Goal: Task Accomplishment & Management: Use online tool/utility

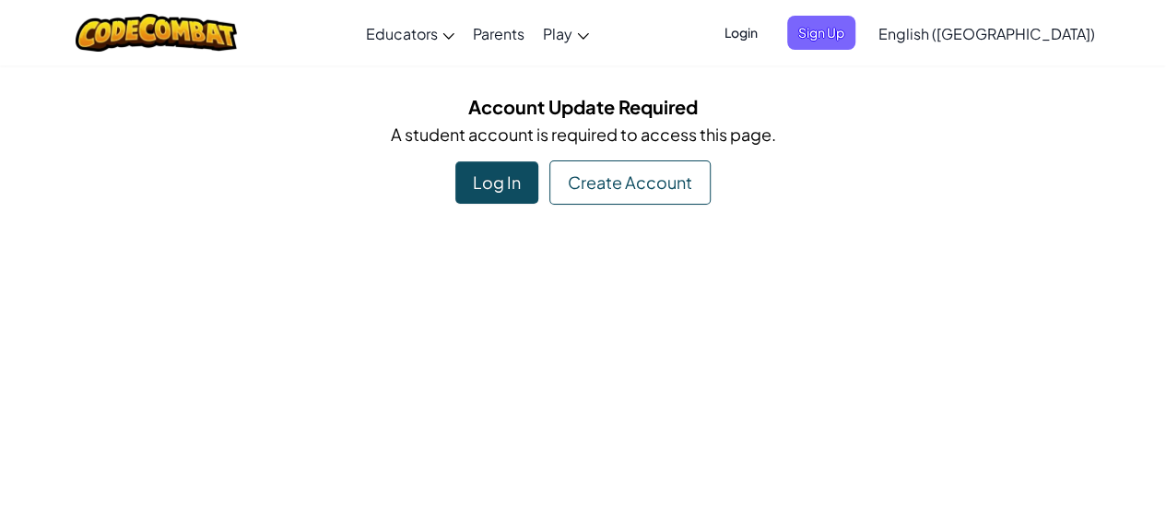
click at [521, 179] on div "Log In" at bounding box center [496, 182] width 83 height 42
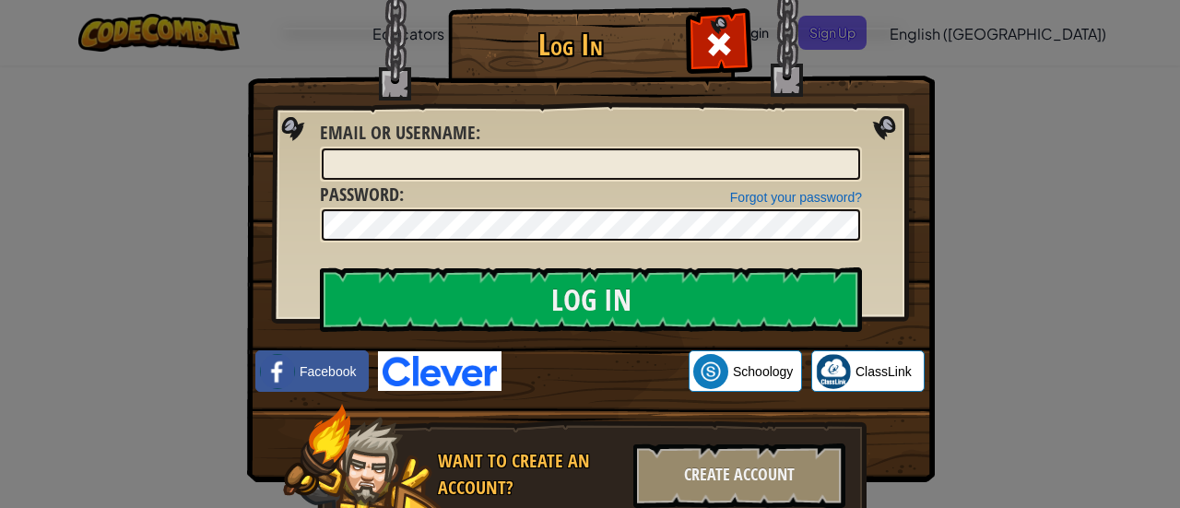
click at [463, 365] on img at bounding box center [440, 371] width 124 height 40
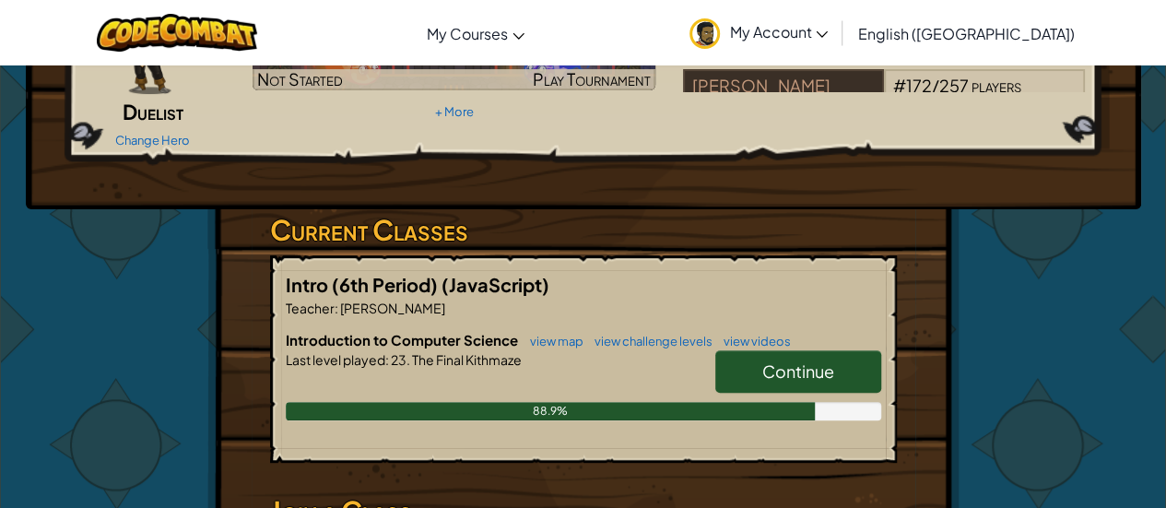
scroll to position [198, 0]
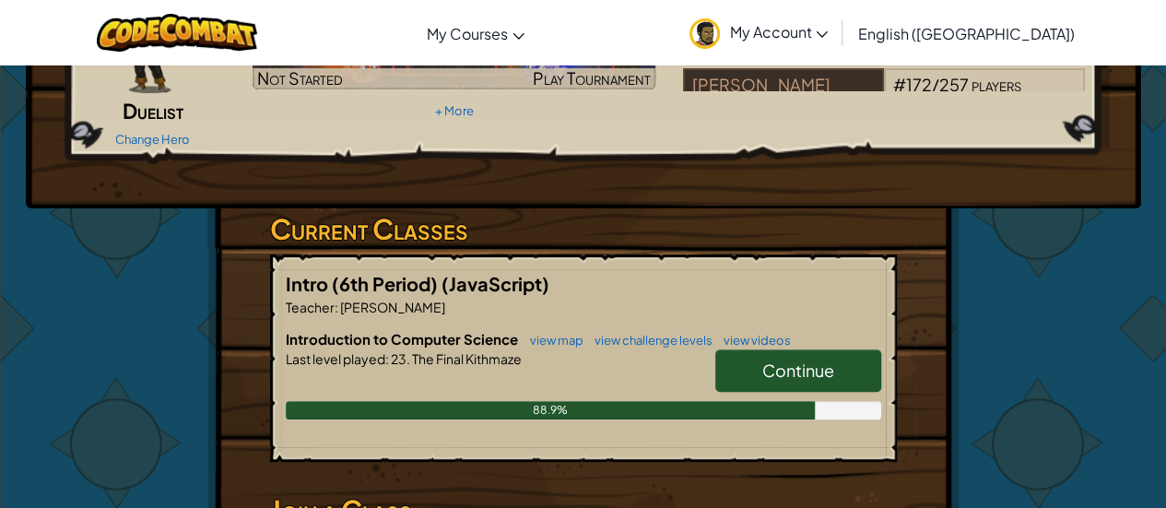
click at [725, 365] on link "Continue" at bounding box center [798, 370] width 166 height 42
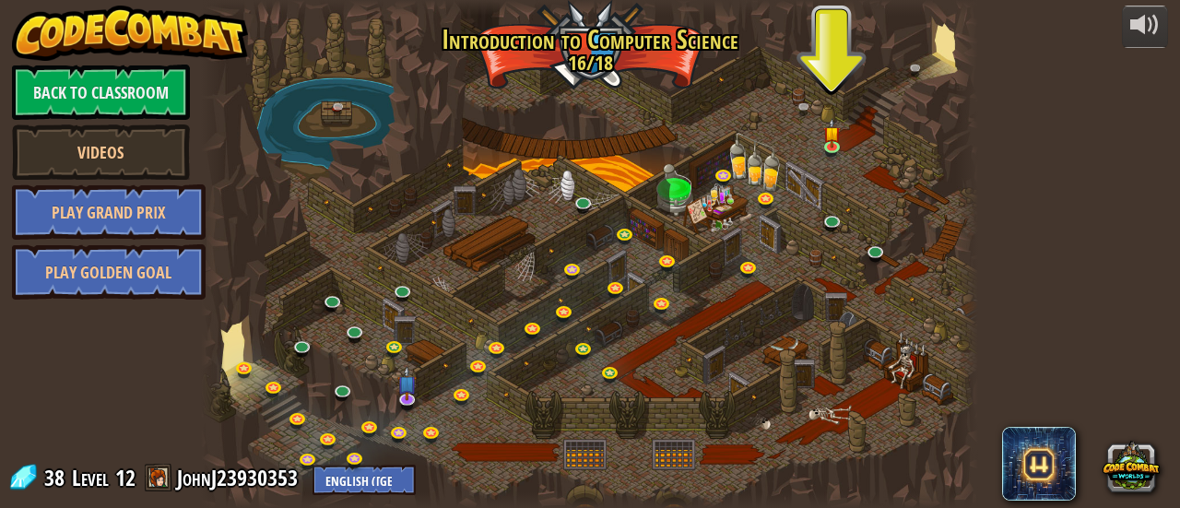
click at [810, 309] on div at bounding box center [589, 254] width 777 height 508
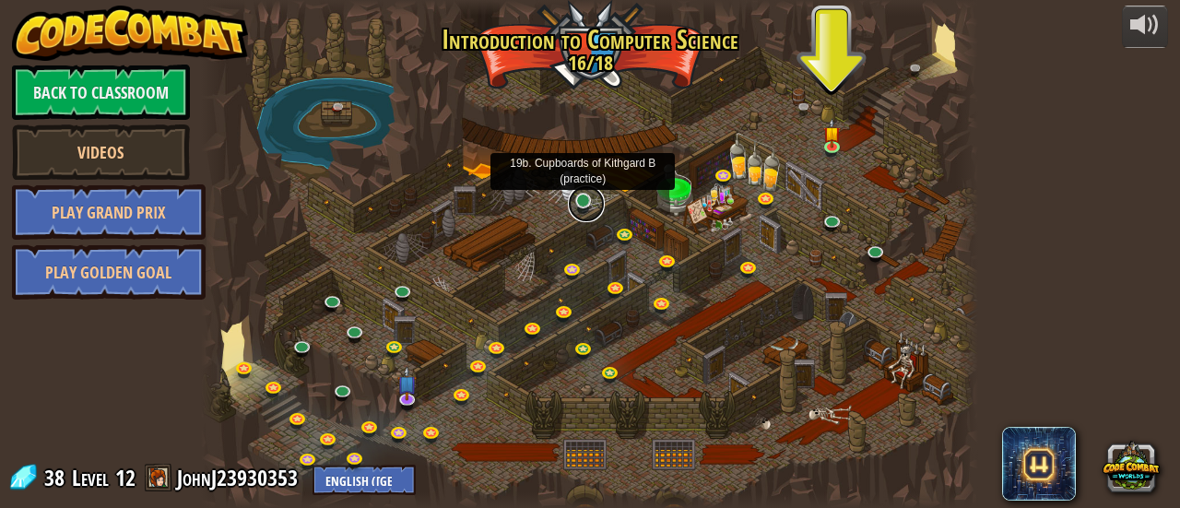
click at [578, 194] on link at bounding box center [586, 203] width 37 height 37
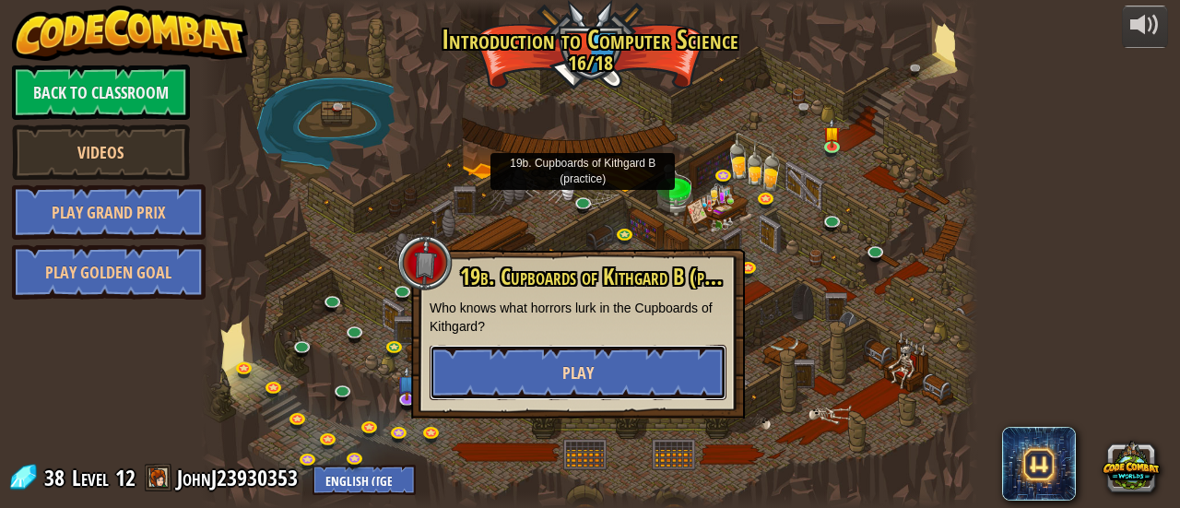
click at [601, 371] on button "Play" at bounding box center [578, 372] width 297 height 55
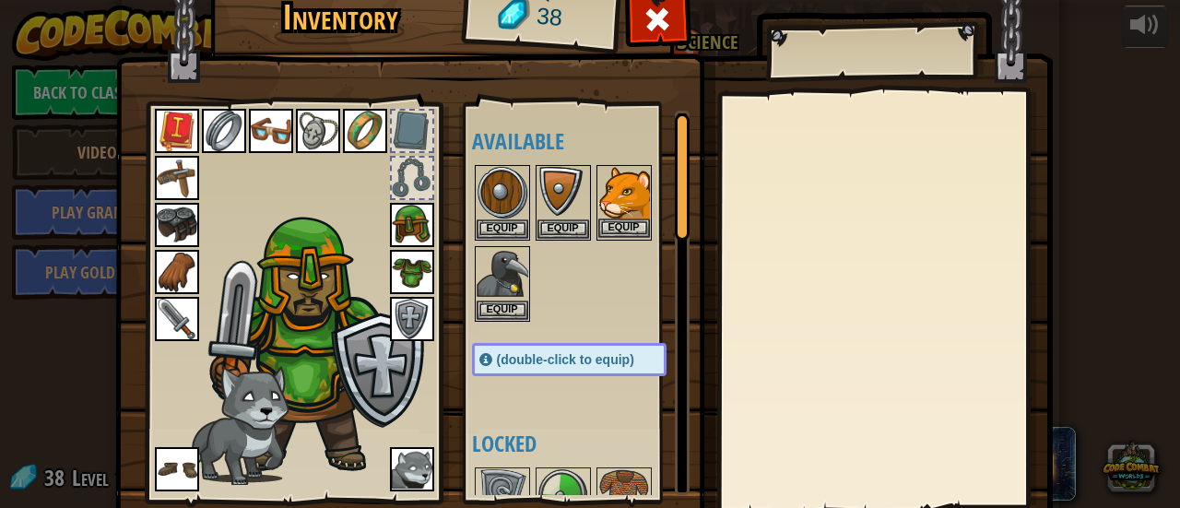
click at [611, 206] on img at bounding box center [624, 193] width 52 height 52
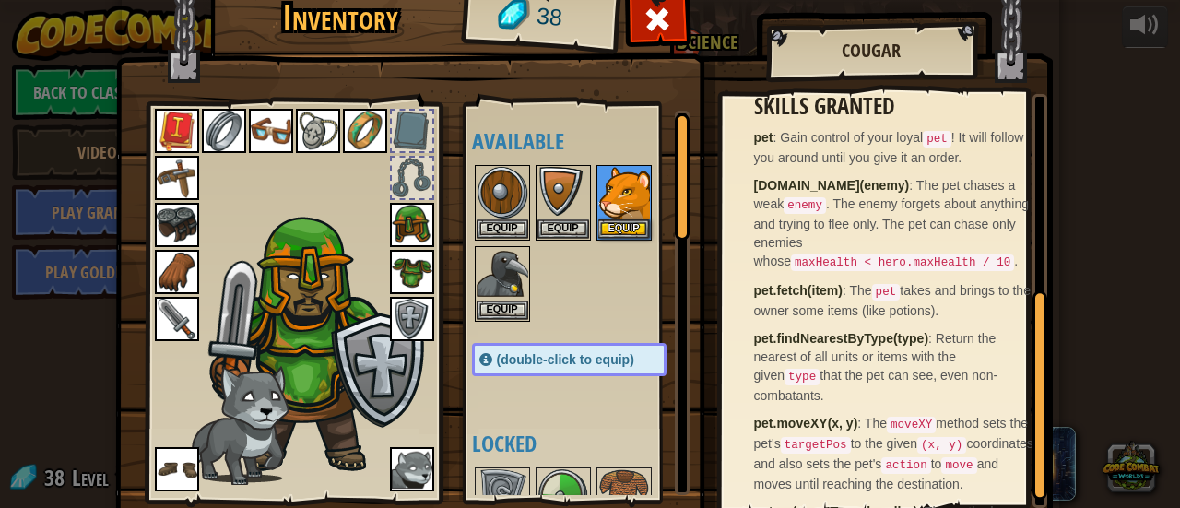
scroll to position [410, 0]
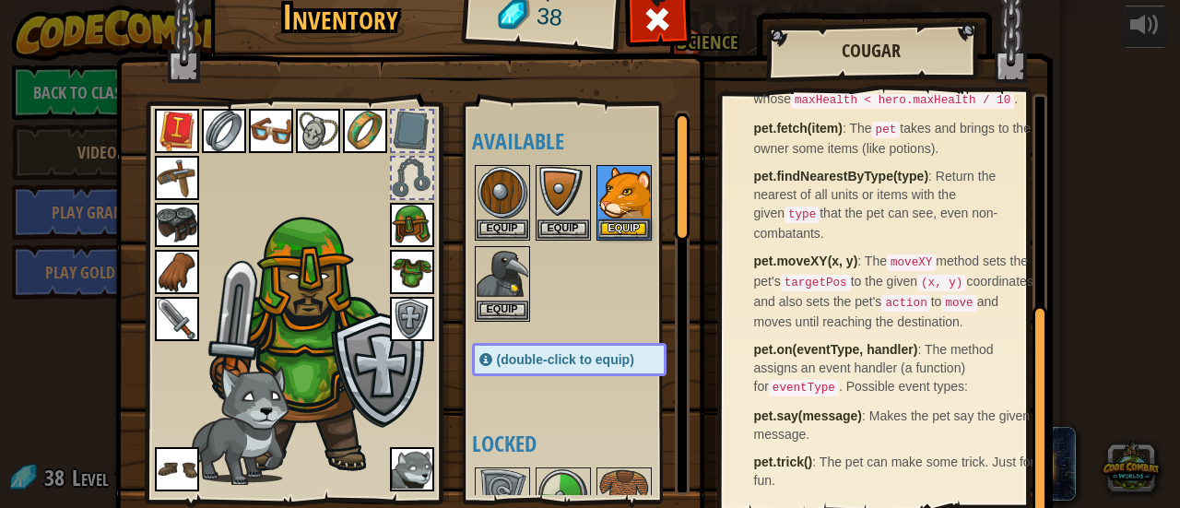
click at [395, 466] on img at bounding box center [412, 469] width 44 height 44
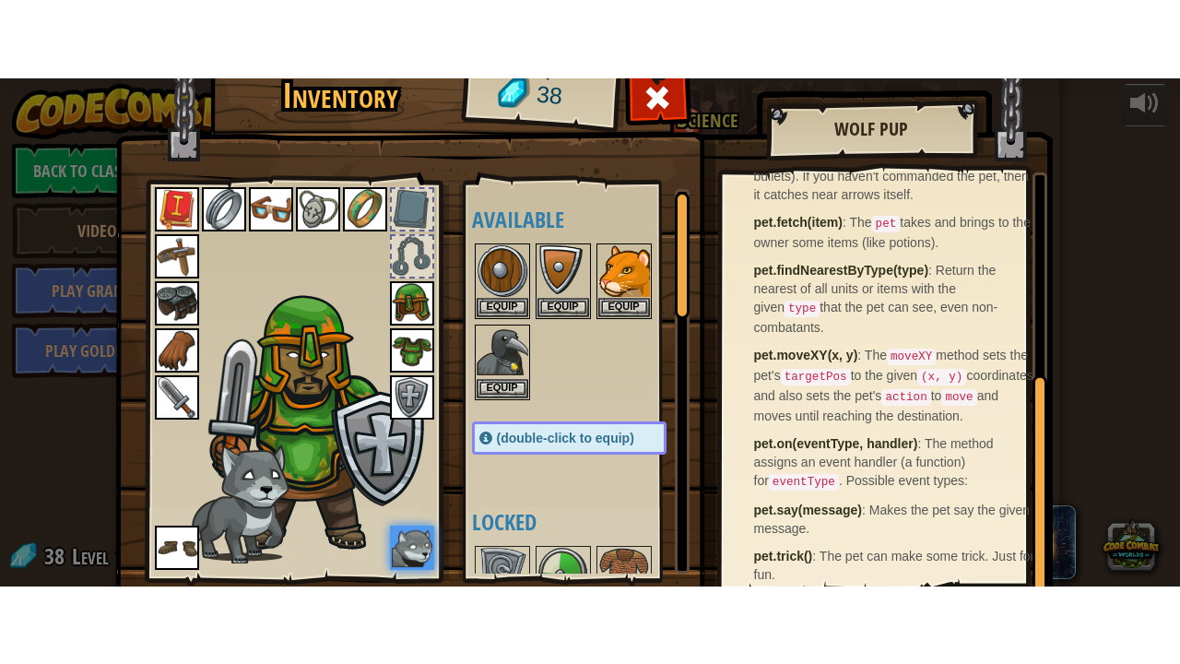
scroll to position [127, 0]
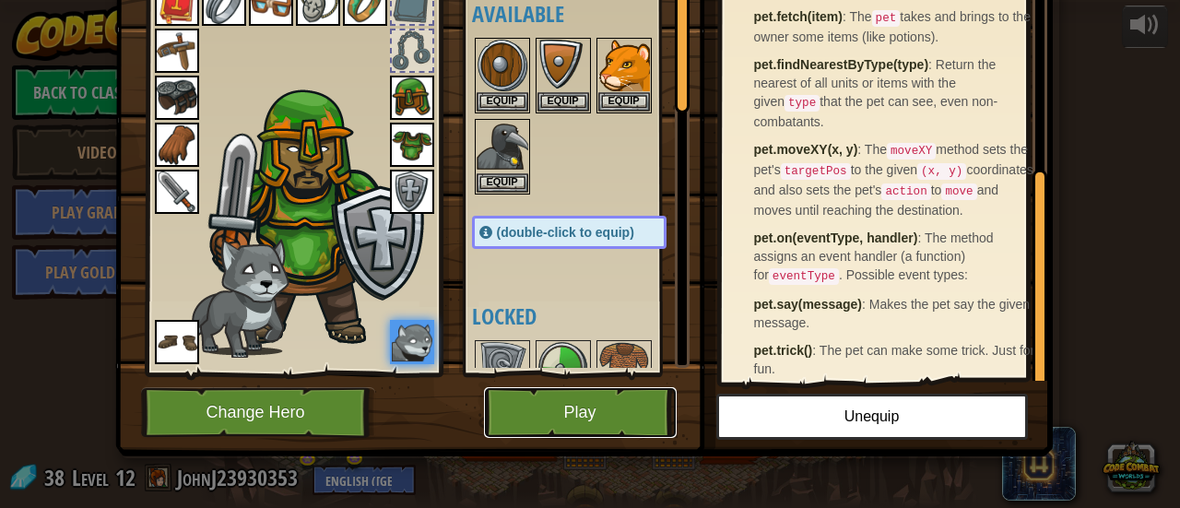
click at [625, 414] on button "Play" at bounding box center [580, 412] width 193 height 51
